Goal: Task Accomplishment & Management: Complete application form

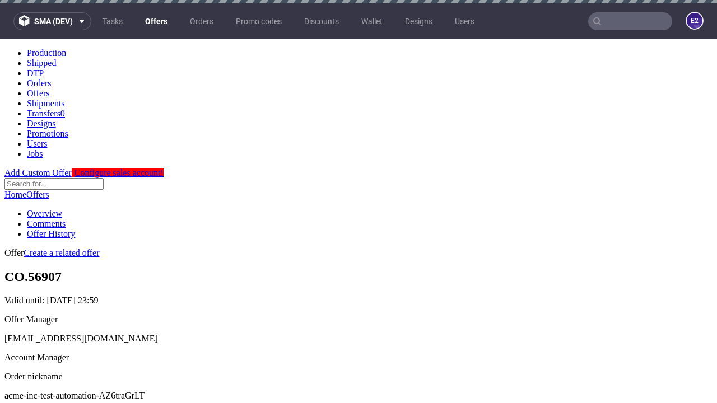
scroll to position [3, 0]
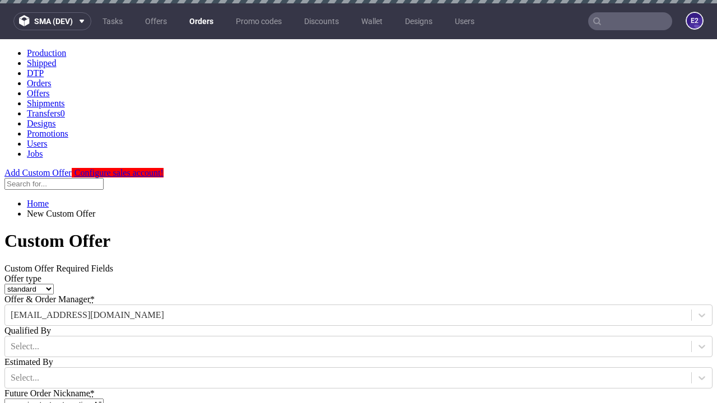
type input "acme-inc-test-automation-AZ6traGrLT"
type input "[DATE]"
type input "[EMAIL_ADDRESS][DOMAIN_NAME]"
select select "gb"
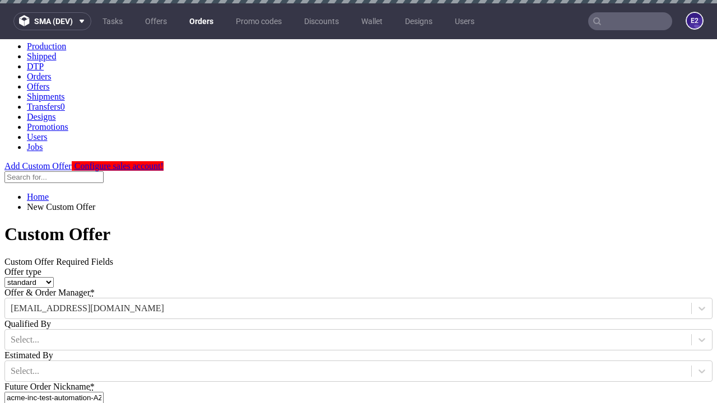
scroll to position [3, 0]
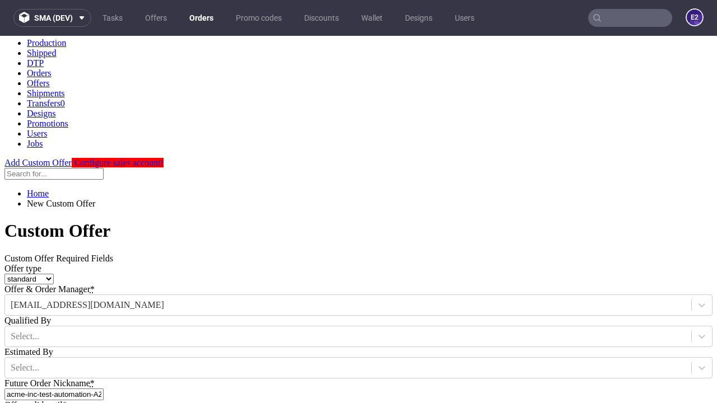
type input "[EMAIL_ADDRESS][DOMAIN_NAME]"
type input "[URL][DOMAIN_NAME]"
type input "Please wait..."
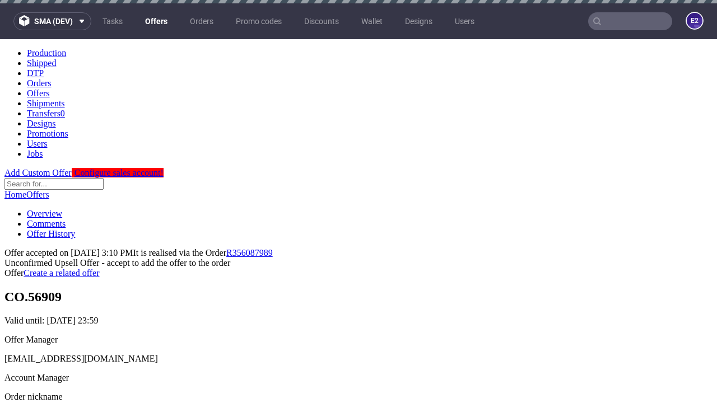
scroll to position [3, 0]
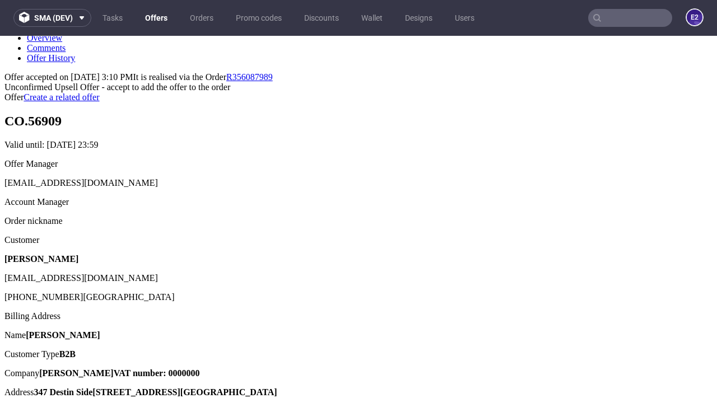
type input "In progress..."
